Goal: Task Accomplishment & Management: Use online tool/utility

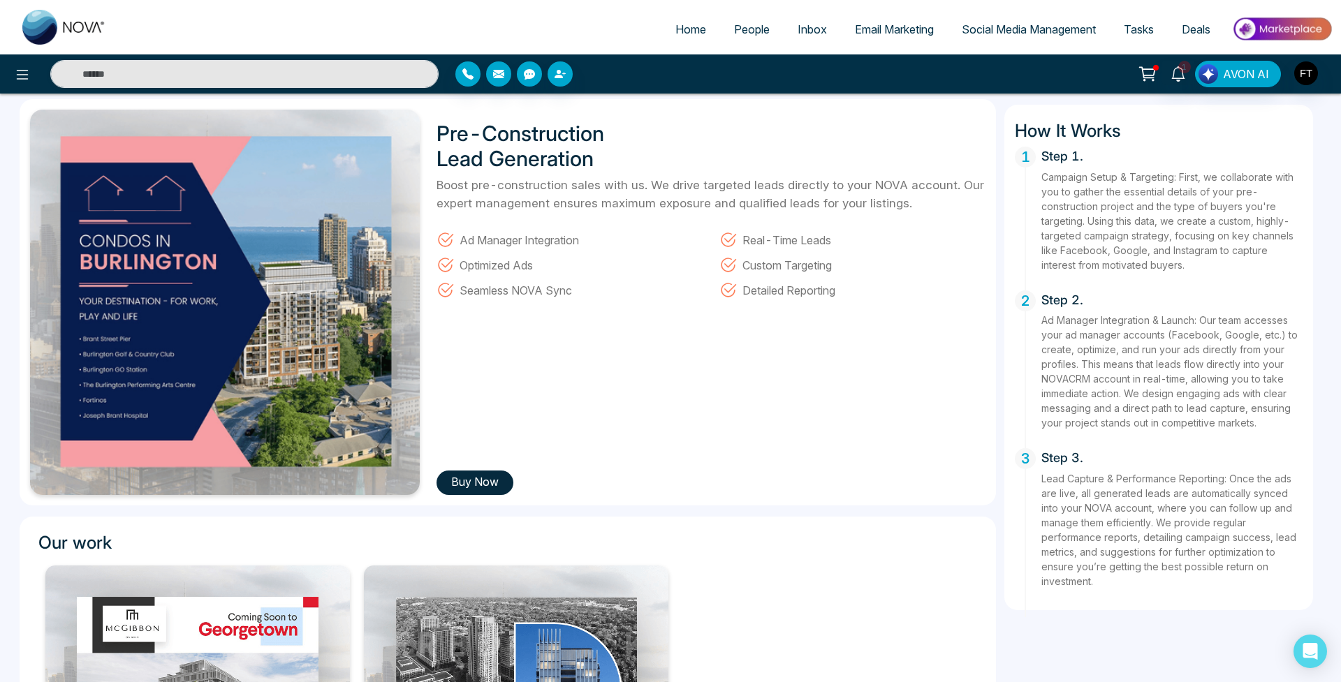
scroll to position [54, 0]
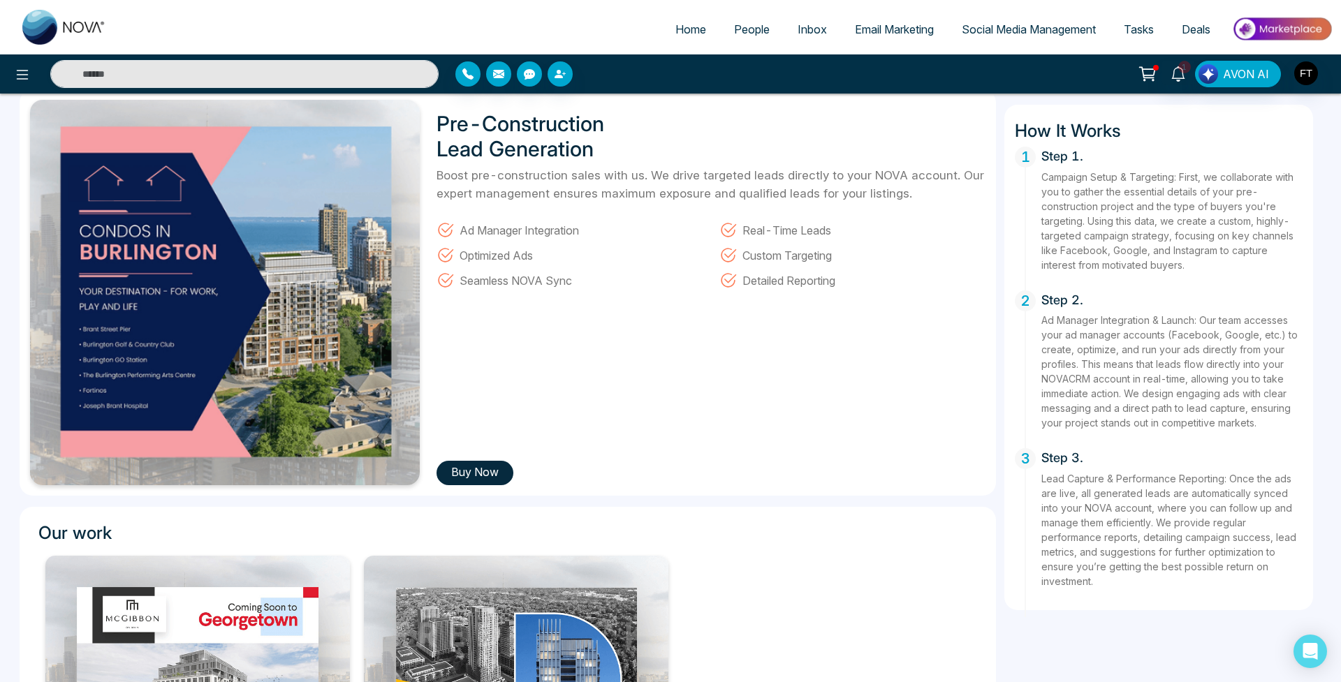
click at [474, 472] on button "Buy Now" at bounding box center [475, 473] width 77 height 24
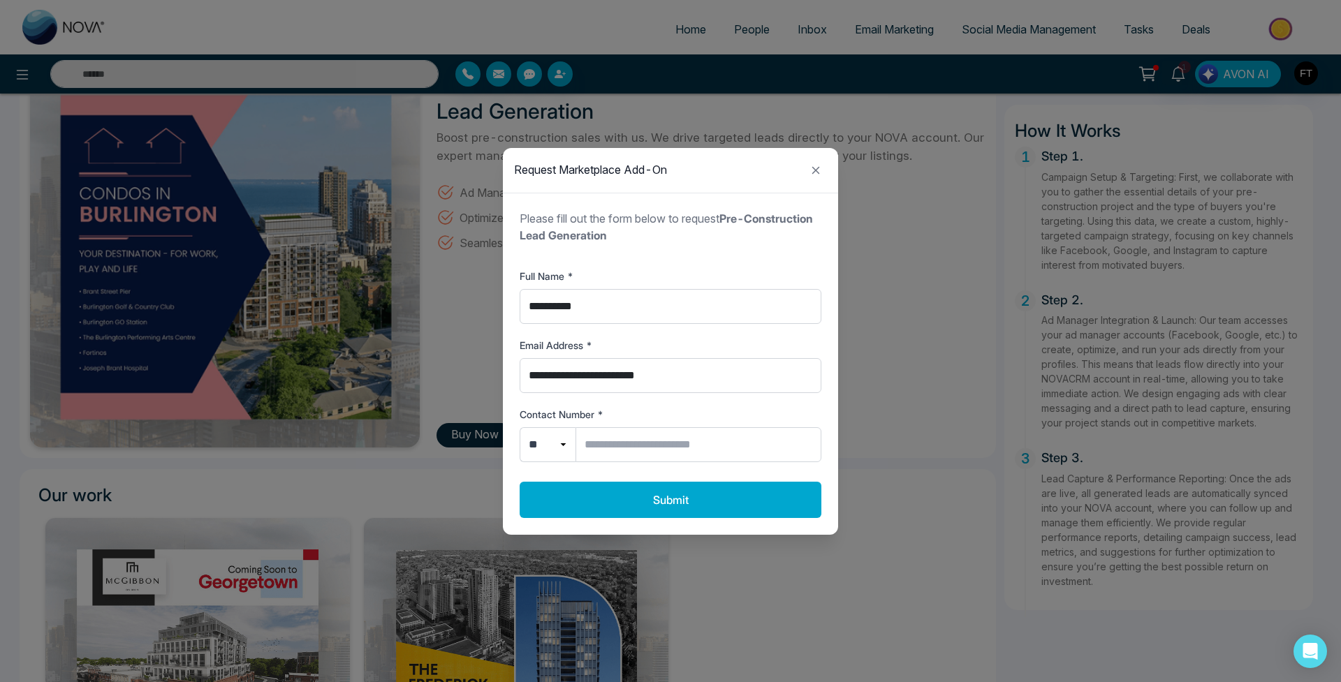
scroll to position [90, 0]
click at [831, 166] on div "Request Marketplace Add-On" at bounding box center [670, 170] width 335 height 45
click at [824, 166] on button "Close modal" at bounding box center [816, 170] width 22 height 22
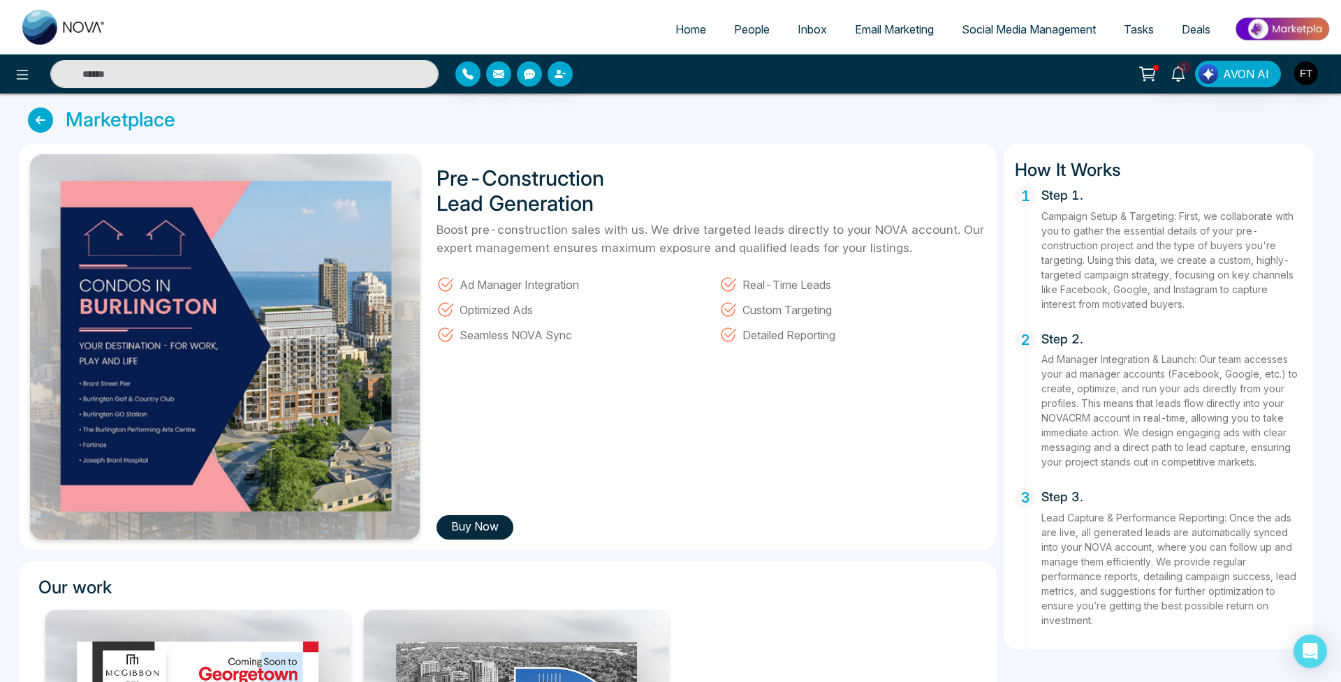
scroll to position [0, 0]
click at [149, 309] on img at bounding box center [225, 347] width 390 height 386
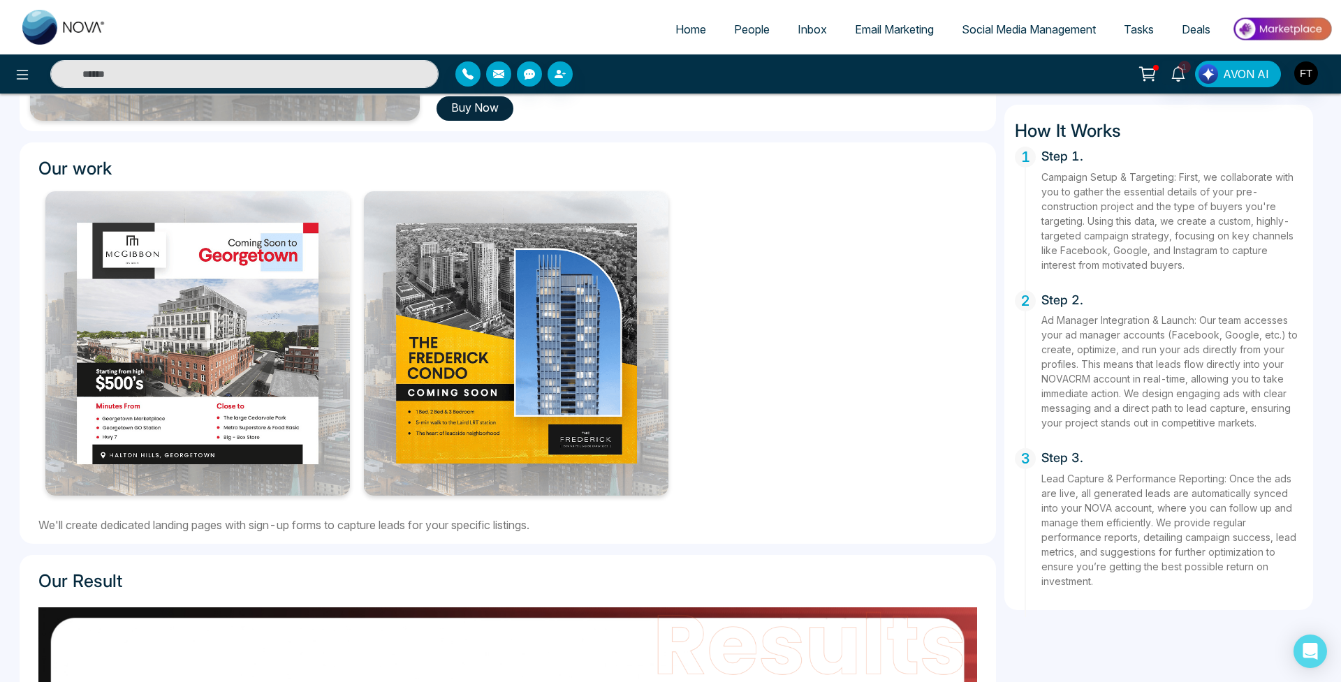
click at [266, 377] on img at bounding box center [197, 343] width 305 height 305
click at [546, 366] on img at bounding box center [516, 343] width 305 height 305
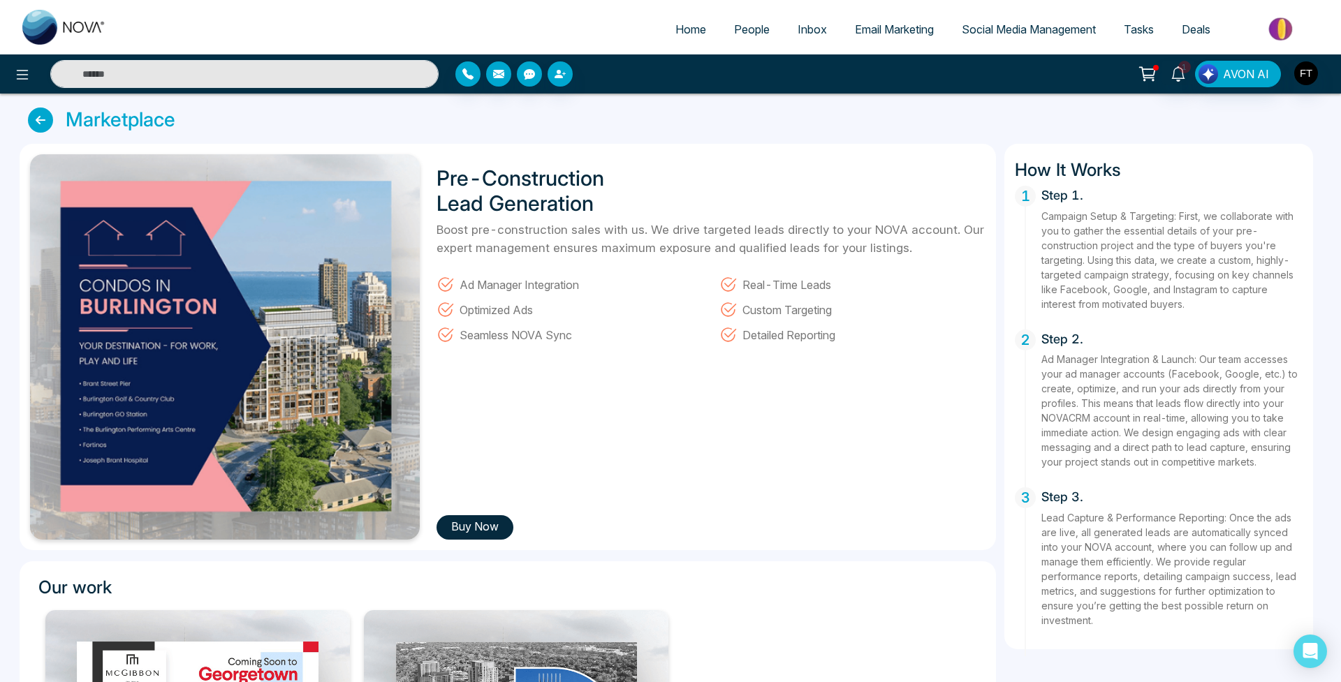
click at [47, 115] on icon at bounding box center [40, 120] width 25 height 25
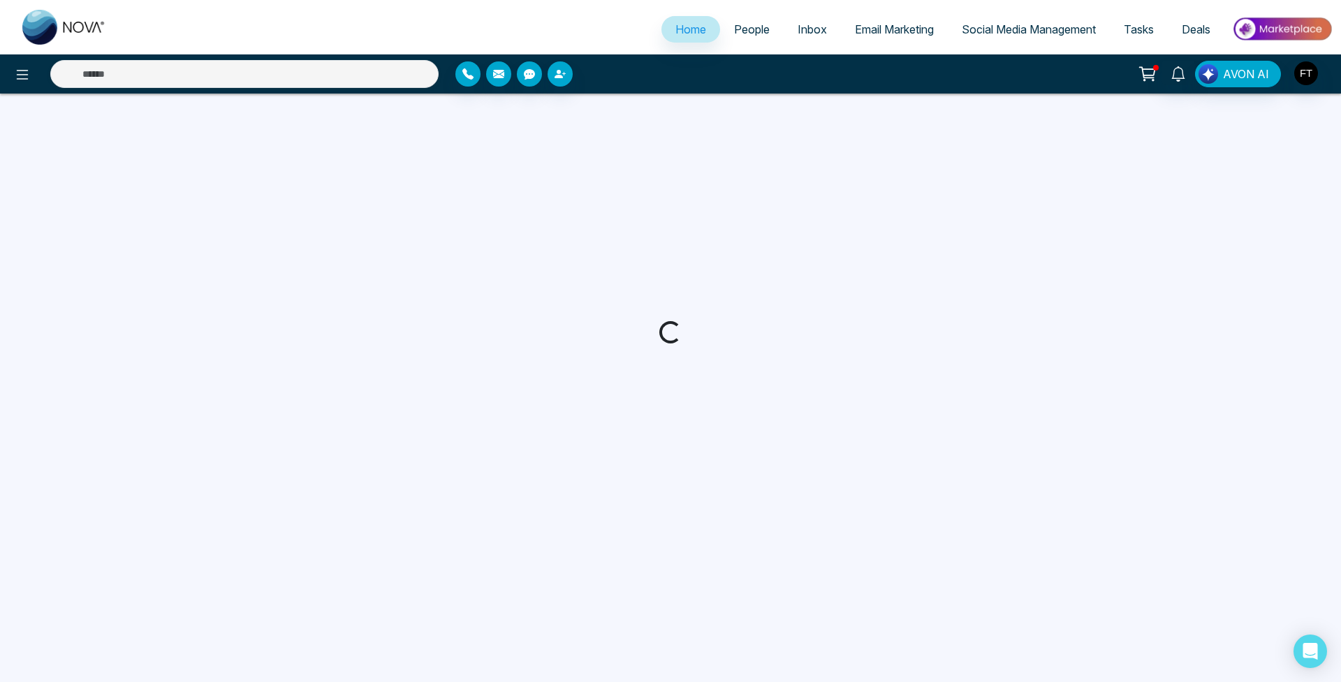
select select "*"
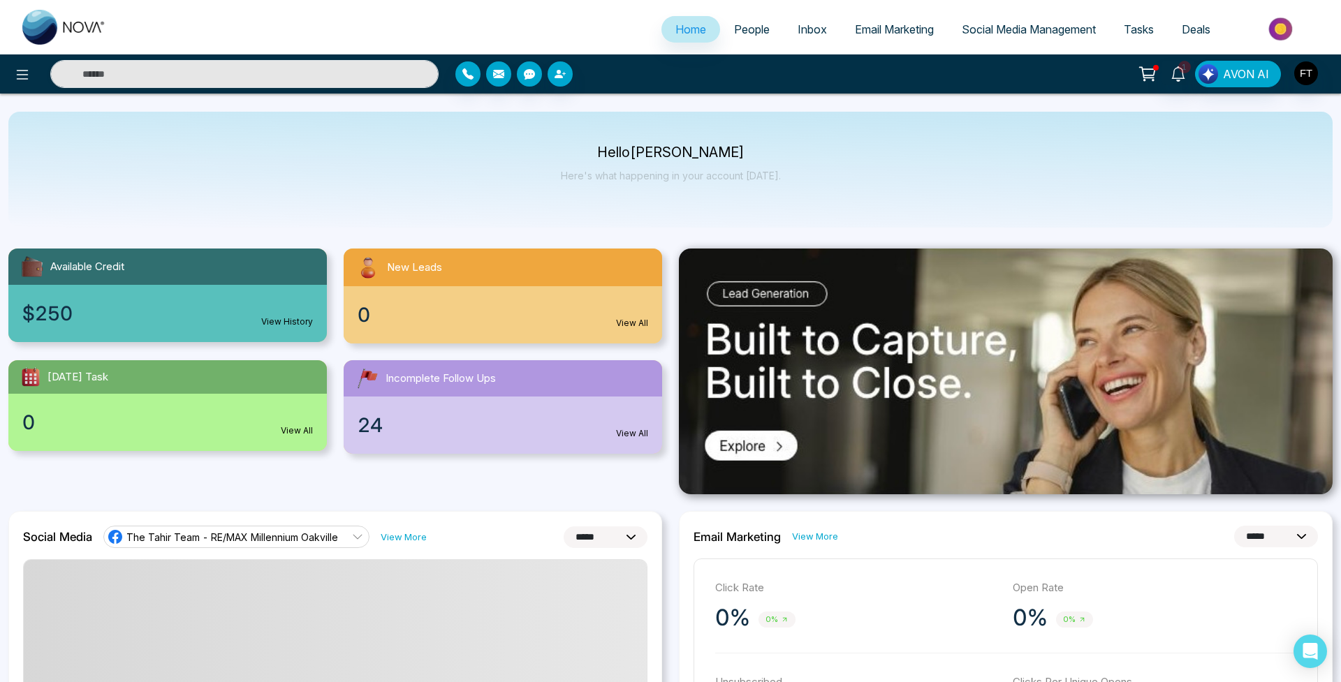
click at [757, 35] on span "People" at bounding box center [752, 29] width 36 height 14
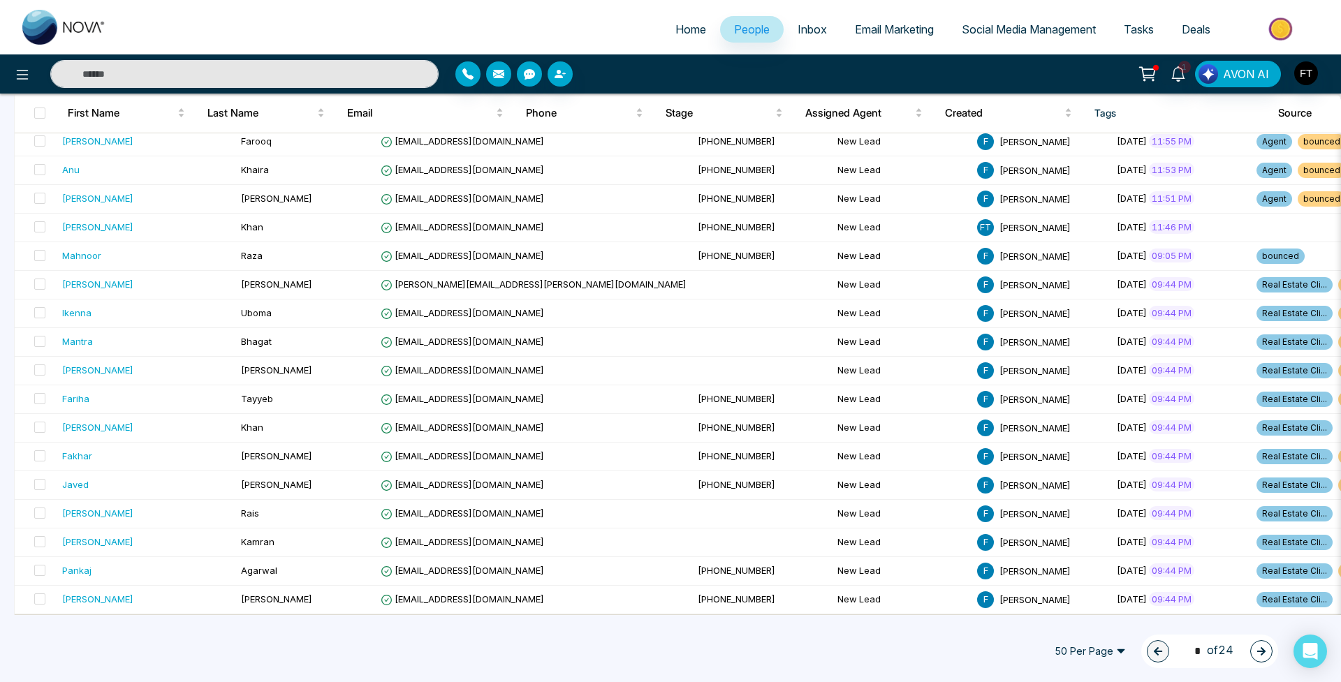
drag, startPoint x: 1278, startPoint y: 660, endPoint x: 1210, endPoint y: 666, distance: 68.0
click at [1278, 660] on div "50 Per Page 1 * of 24" at bounding box center [1161, 652] width 233 height 34
click at [1108, 650] on span "50 Per Page" at bounding box center [1090, 652] width 91 height 22
click at [1092, 631] on div "100 Per Page" at bounding box center [1090, 624] width 91 height 22
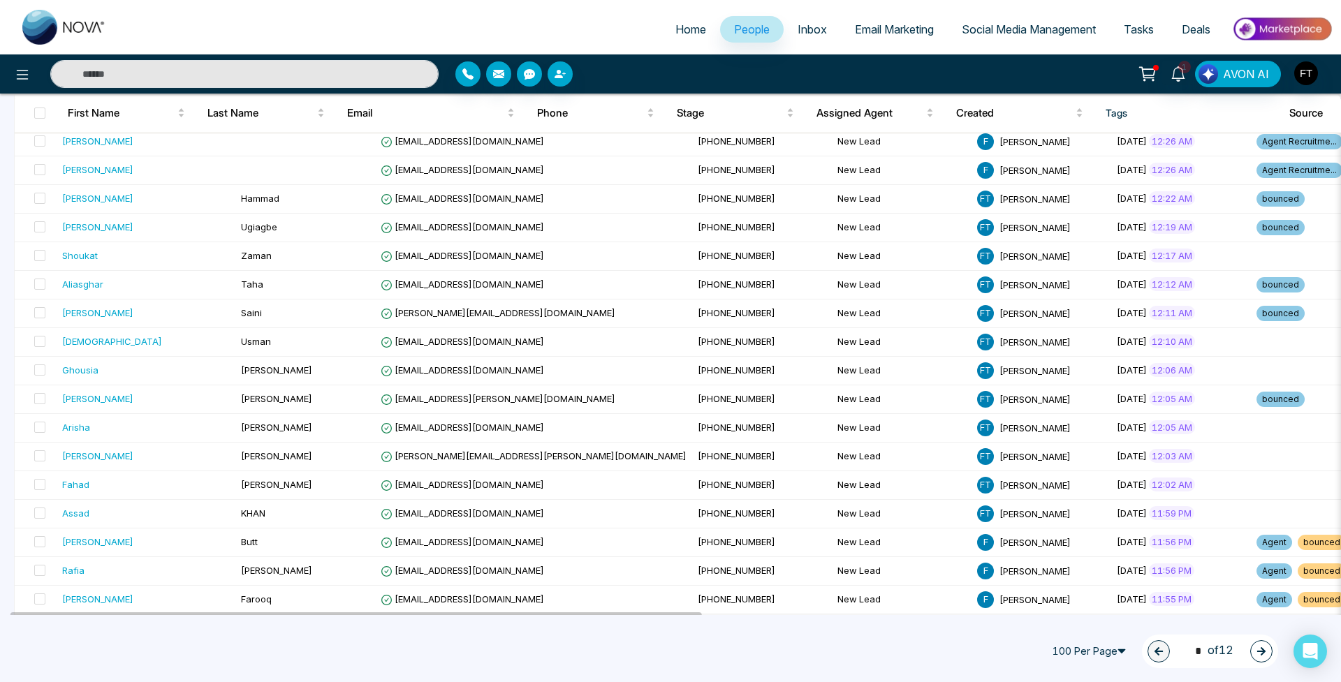
click at [1040, 27] on span "Social Media Management" at bounding box center [1029, 29] width 134 height 14
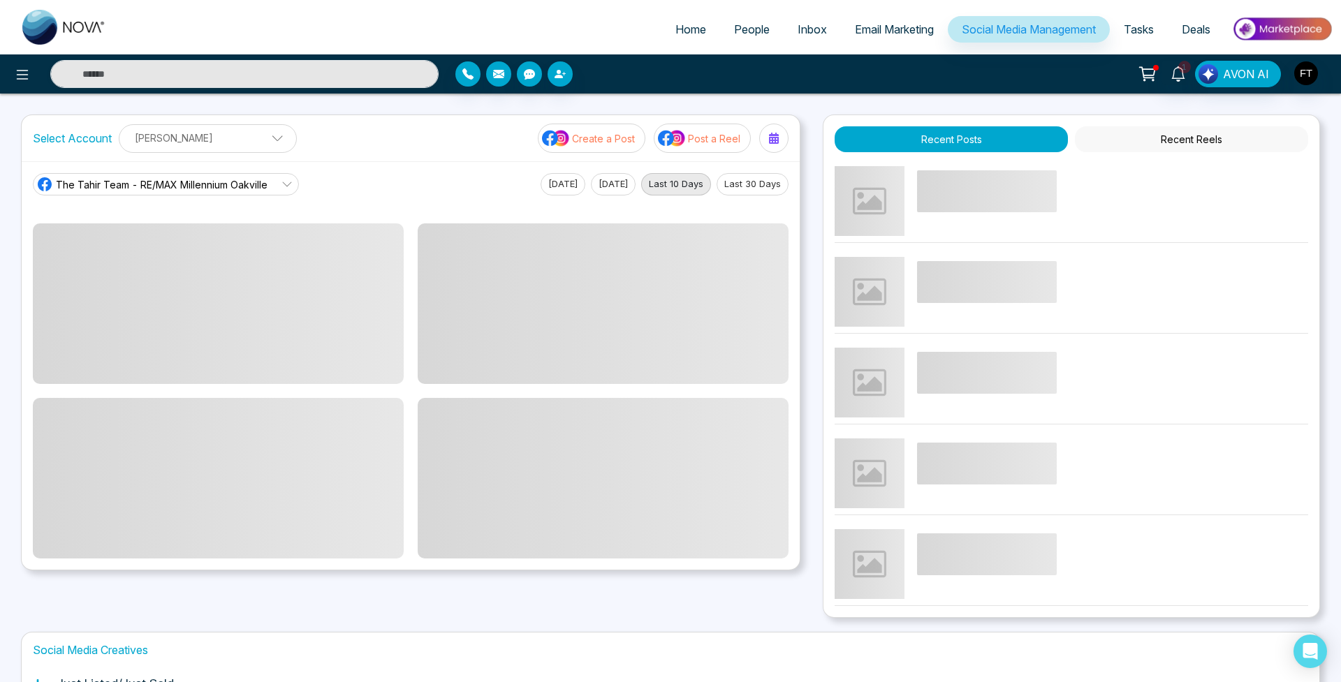
click at [217, 184] on span "The Tahir Team - RE/MAX Millennium Oakville" at bounding box center [162, 184] width 212 height 15
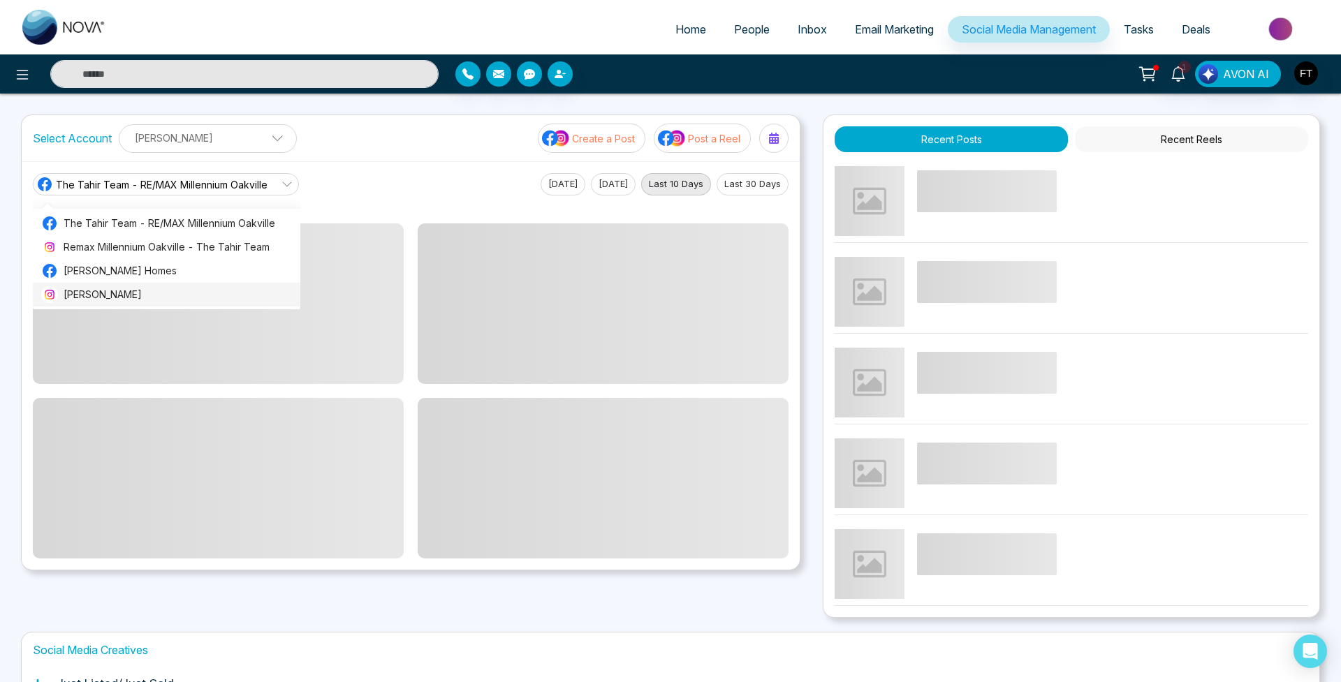
click at [170, 302] on span "Faiz Tahir" at bounding box center [178, 294] width 228 height 15
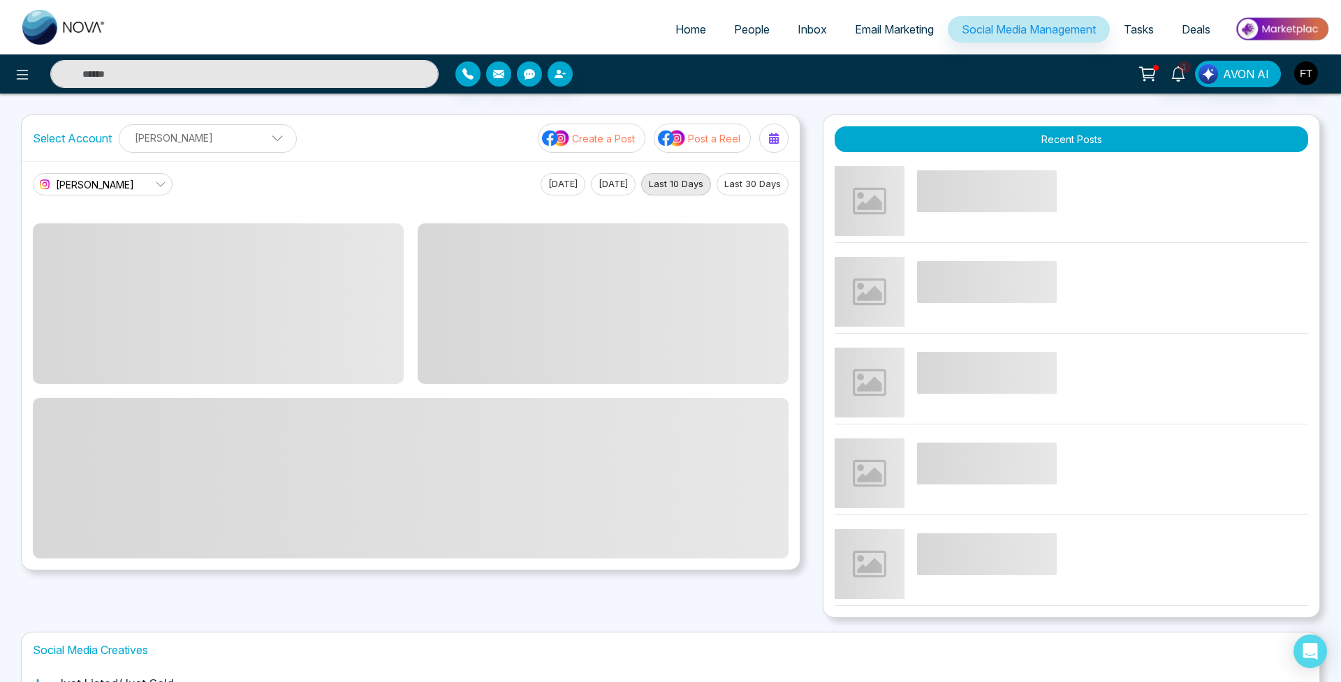
click at [760, 175] on button "Last 30 Days" at bounding box center [753, 184] width 72 height 22
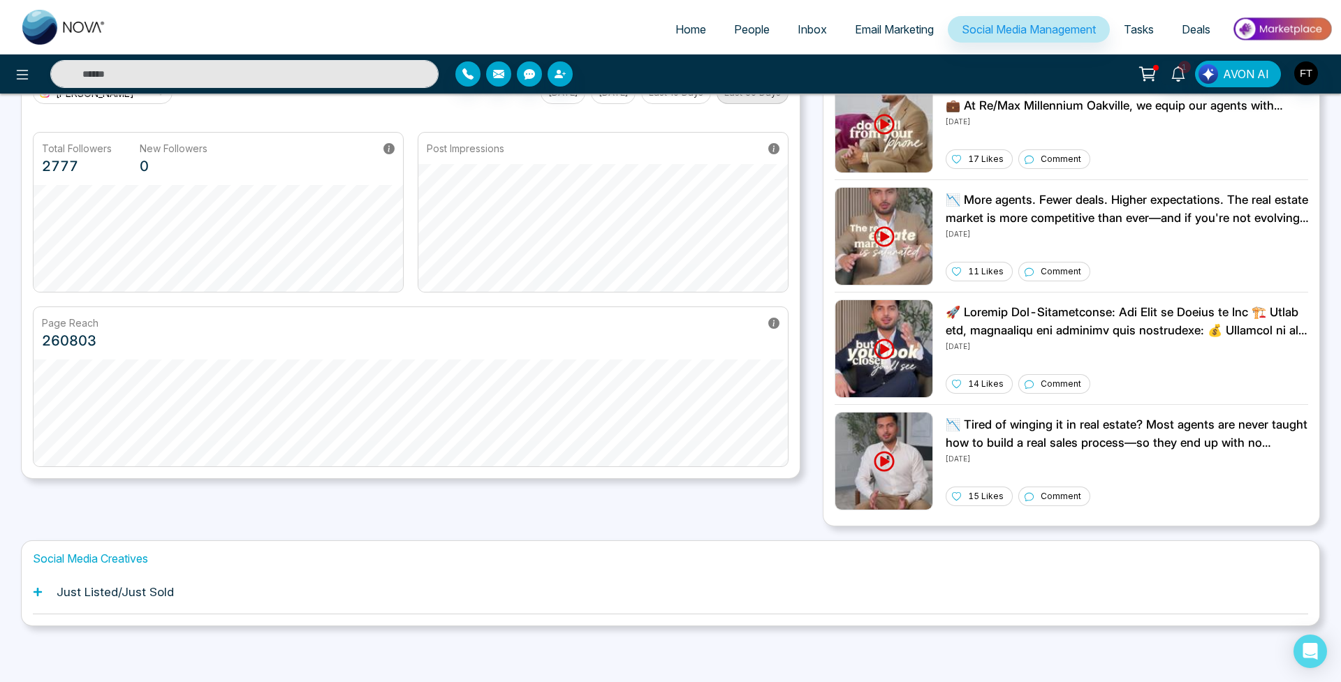
scroll to position [91, 0]
drag, startPoint x: 35, startPoint y: 339, endPoint x: 105, endPoint y: 337, distance: 70.6
click at [105, 337] on div "Page Reach 260803" at bounding box center [411, 334] width 754 height 52
click at [140, 333] on div "Page Reach 260803" at bounding box center [411, 334] width 754 height 52
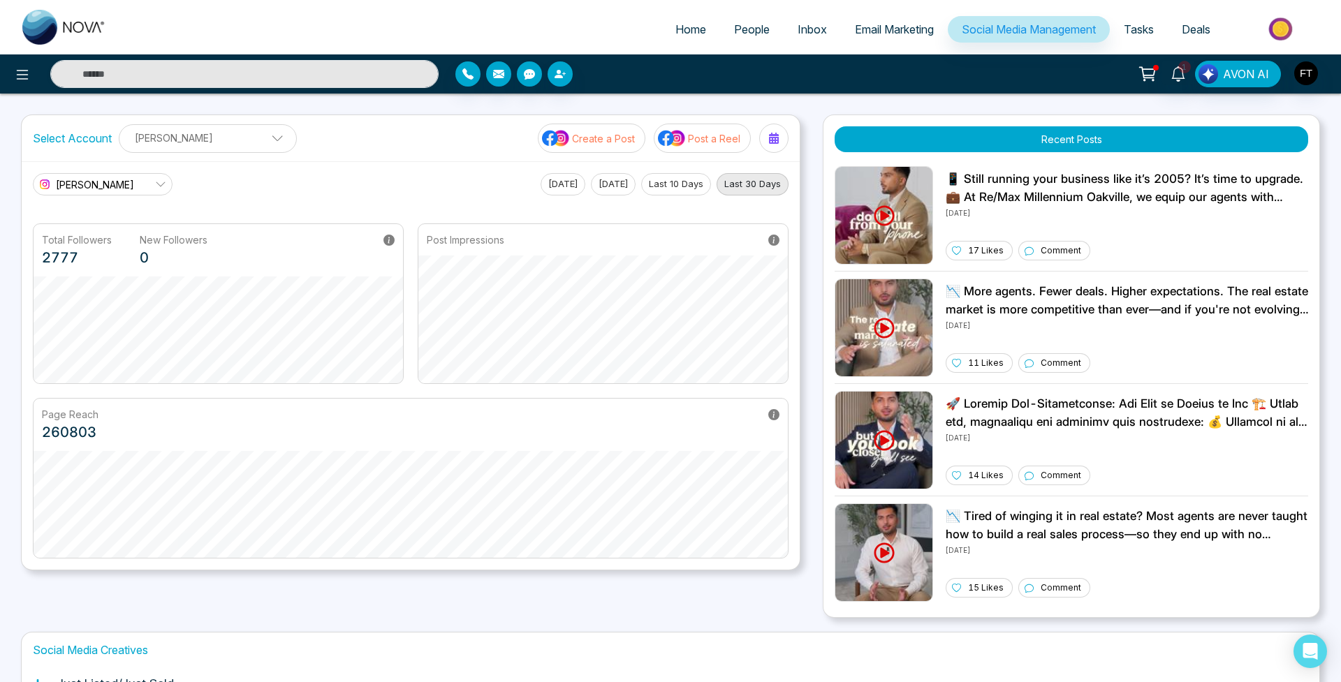
scroll to position [0, 0]
